Goal: Navigation & Orientation: Find specific page/section

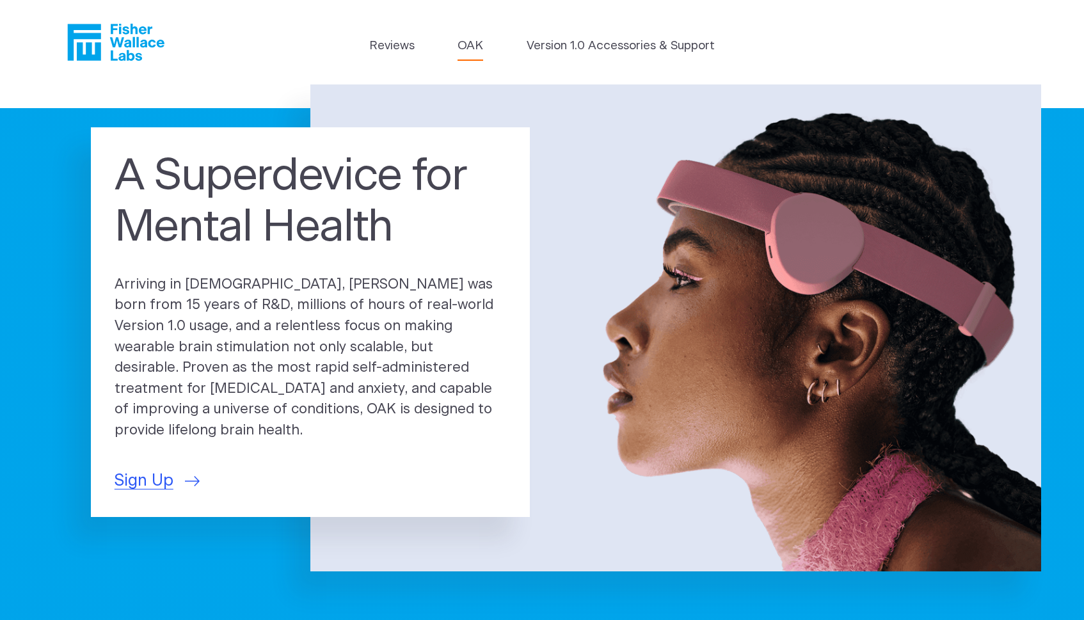
click at [467, 45] on link "OAK" at bounding box center [470, 46] width 26 height 18
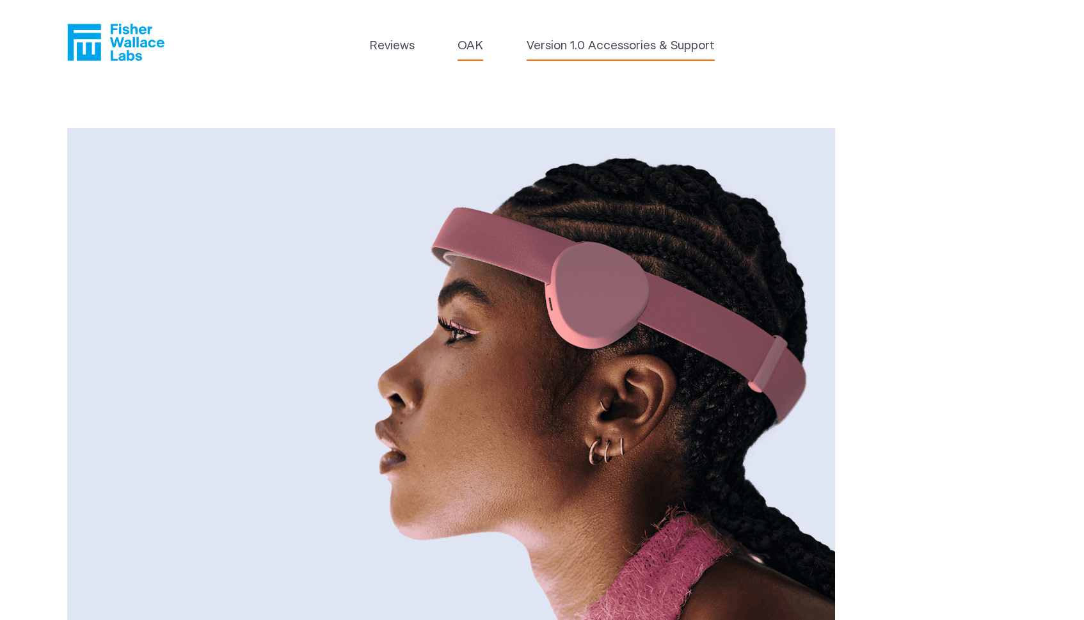
click at [601, 49] on link "Version 1.0 Accessories & Support" at bounding box center [621, 46] width 188 height 18
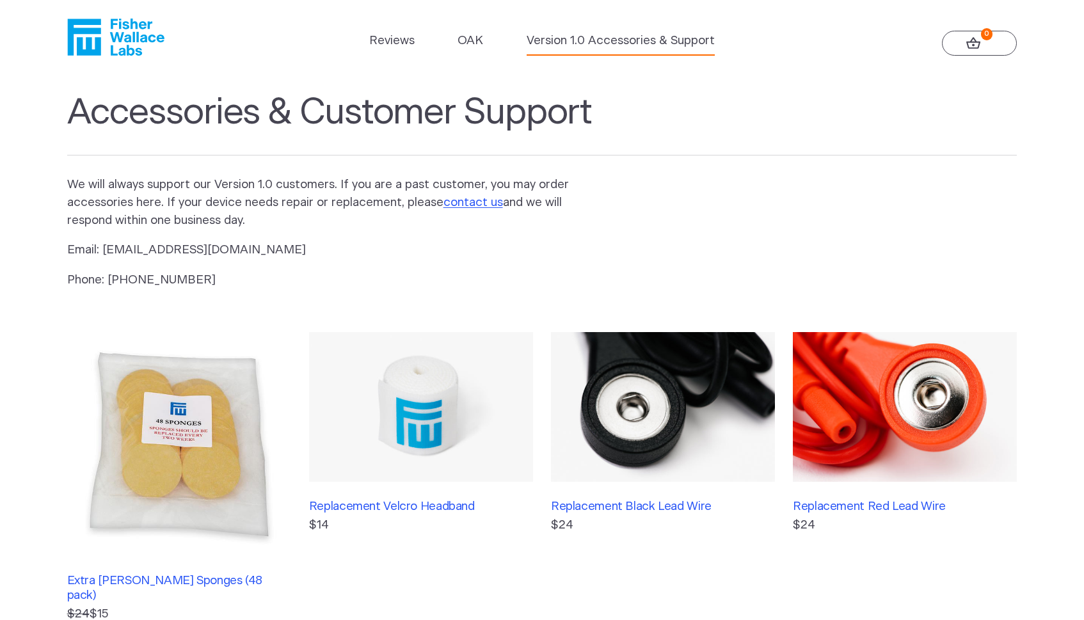
scroll to position [4, 0]
click at [466, 40] on link "OAK" at bounding box center [470, 42] width 26 height 18
